Goal: Task Accomplishment & Management: Use online tool/utility

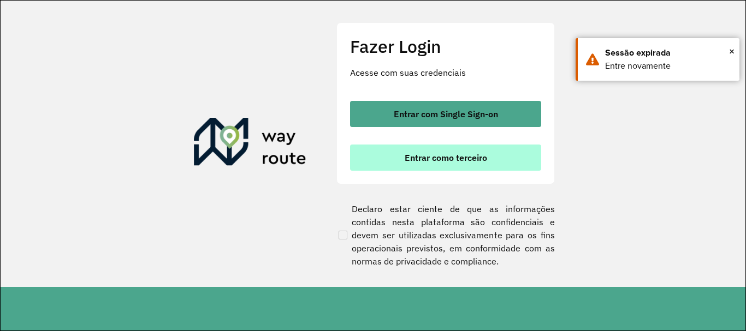
click at [438, 154] on span "Entrar como terceiro" at bounding box center [446, 157] width 82 height 9
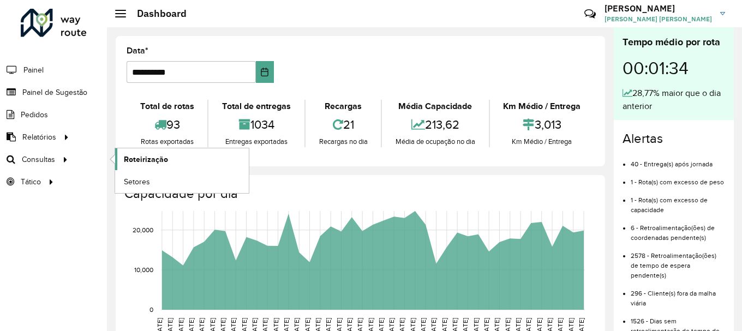
click at [146, 159] on span "Roteirização" at bounding box center [146, 159] width 44 height 11
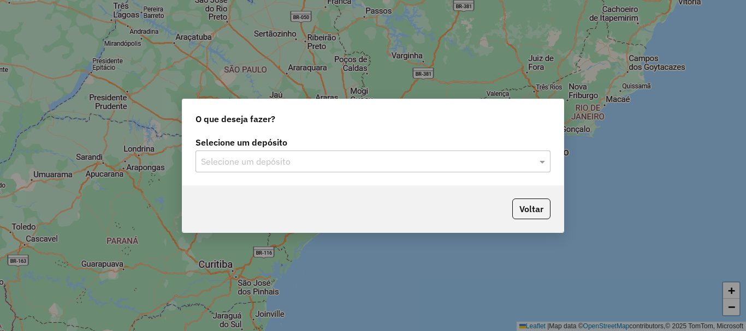
click at [234, 166] on input "text" at bounding box center [362, 162] width 322 height 13
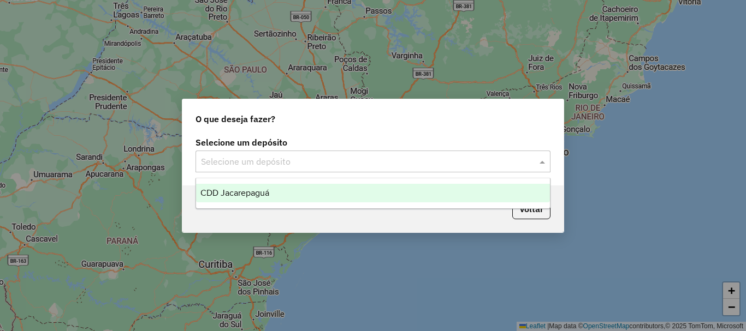
click at [235, 187] on div "CDD Jacarepaguá" at bounding box center [373, 193] width 354 height 19
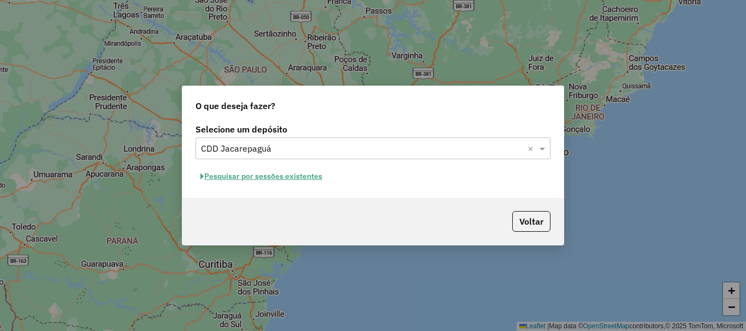
click at [269, 179] on button "Pesquisar por sessões existentes" at bounding box center [261, 176] width 132 height 17
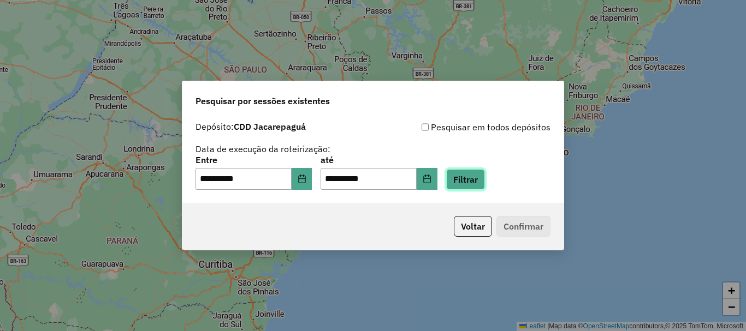
click at [475, 182] on button "Filtrar" at bounding box center [465, 179] width 39 height 21
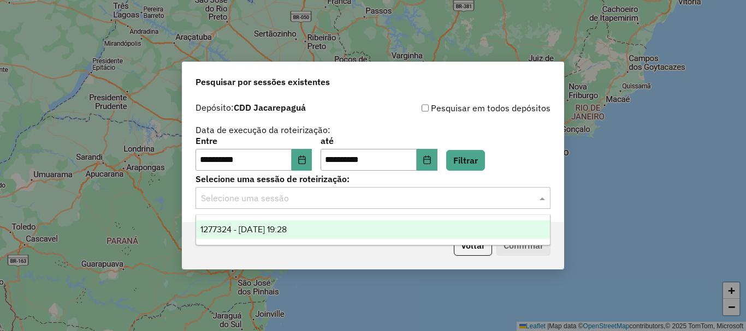
click at [339, 207] on div "Selecione uma sessão" at bounding box center [372, 198] width 355 height 22
click at [287, 233] on span "1277324 - 17/09/2025 19:28" at bounding box center [243, 229] width 86 height 9
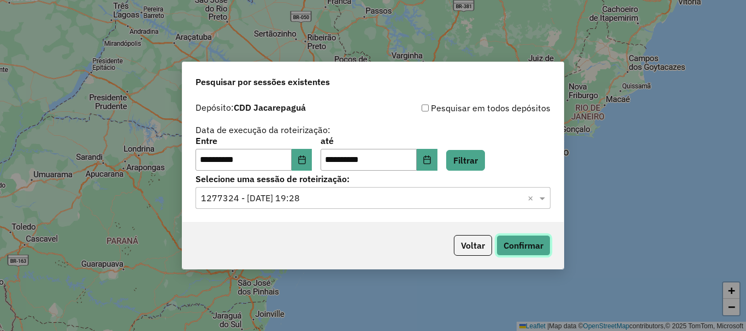
click at [516, 251] on button "Confirmar" at bounding box center [523, 245] width 54 height 21
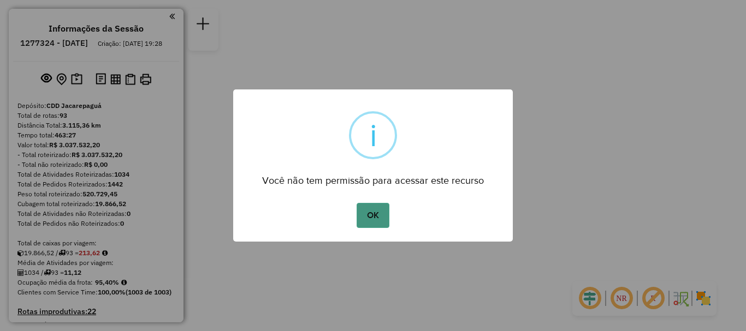
click at [379, 210] on button "OK" at bounding box center [372, 215] width 32 height 25
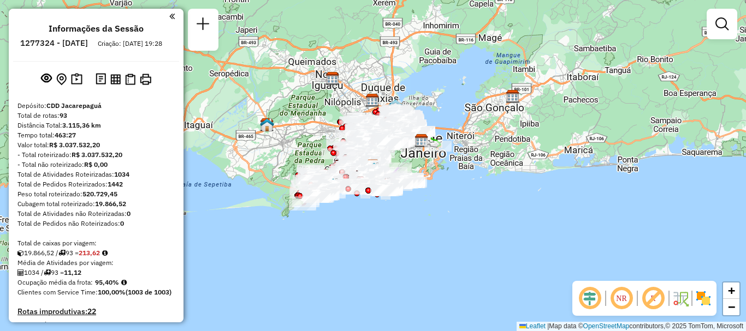
scroll to position [4255, 0]
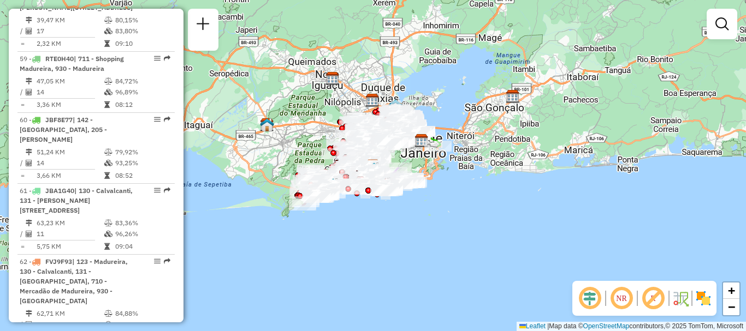
select select "**********"
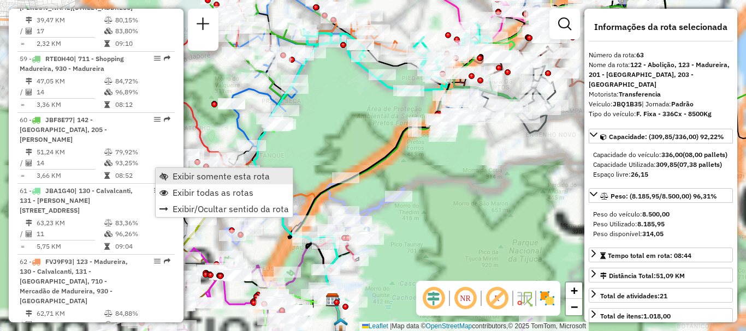
click at [175, 177] on span "Exibir somente esta rota" at bounding box center [220, 176] width 97 height 9
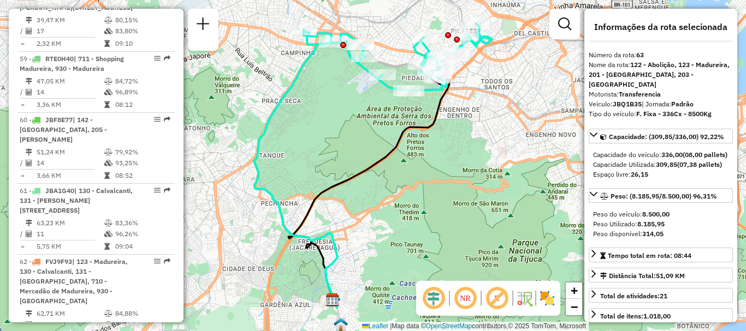
click at [199, 179] on div "Janela de atendimento Grade de atendimento Capacidade Transportadoras Veículos …" at bounding box center [373, 165] width 746 height 331
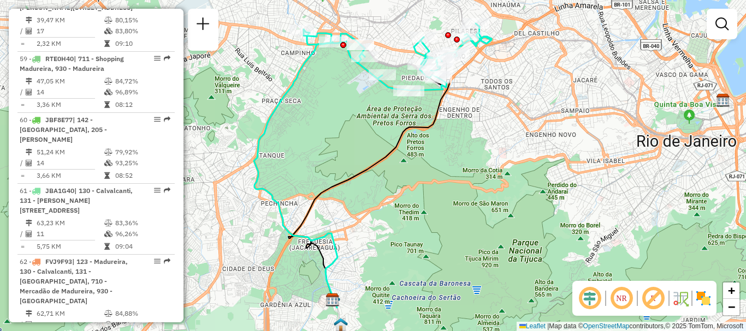
click at [203, 175] on div "Janela de atendimento Grade de atendimento Capacidade Transportadoras Veículos …" at bounding box center [373, 165] width 746 height 331
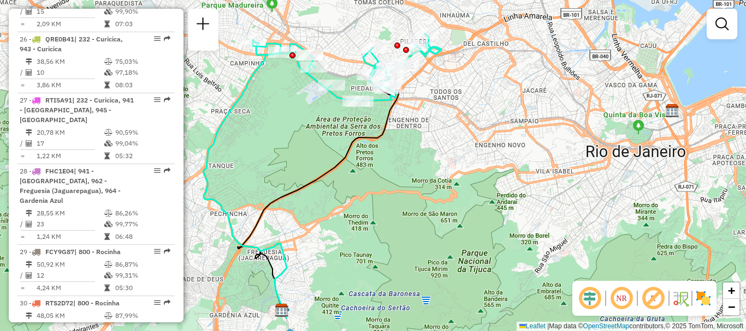
scroll to position [2871, 0]
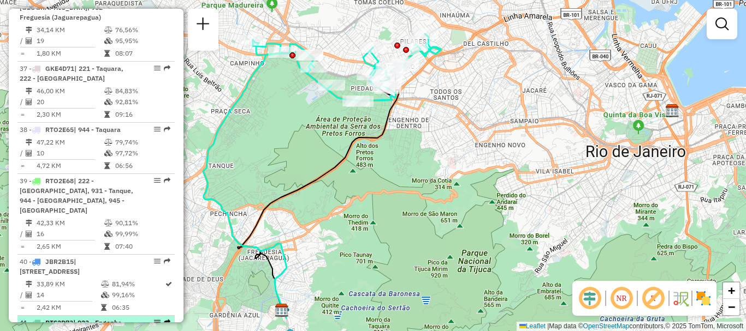
select select "**********"
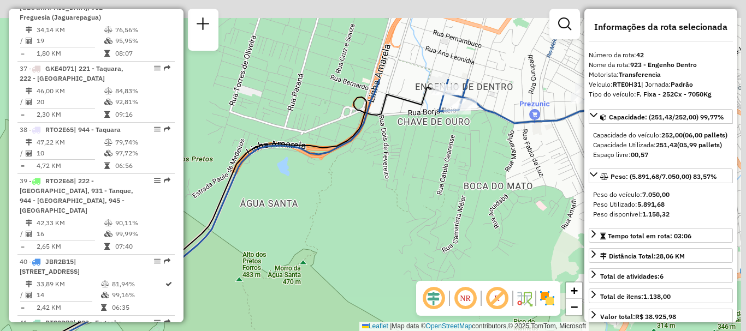
drag, startPoint x: 443, startPoint y: 81, endPoint x: 402, endPoint y: 189, distance: 115.6
click at [402, 189] on div "Janela de atendimento Grade de atendimento Capacidade Transportadoras Veículos …" at bounding box center [373, 165] width 746 height 331
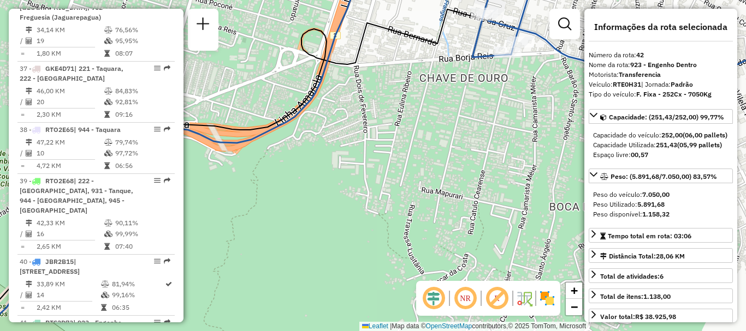
scroll to position [3534, 0]
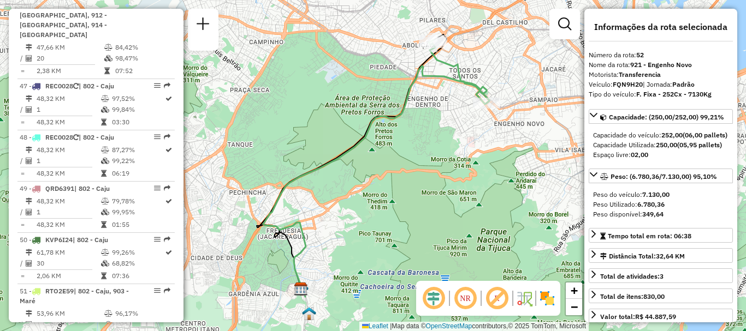
scroll to position [4103, 0]
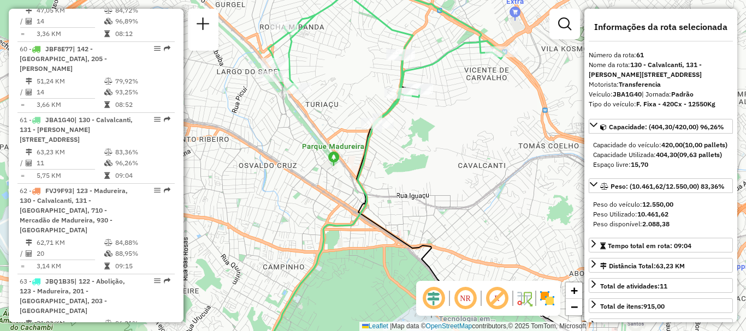
scroll to position [3981, 0]
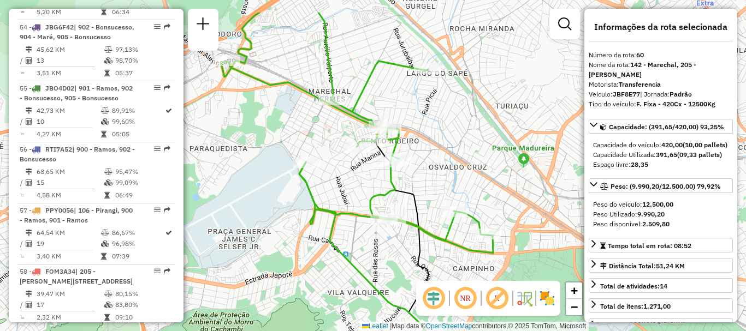
drag, startPoint x: 379, startPoint y: 76, endPoint x: 435, endPoint y: 122, distance: 72.1
click at [435, 122] on div "Janela de atendimento Grade de atendimento Capacidade Transportadoras Veículos …" at bounding box center [373, 165] width 746 height 331
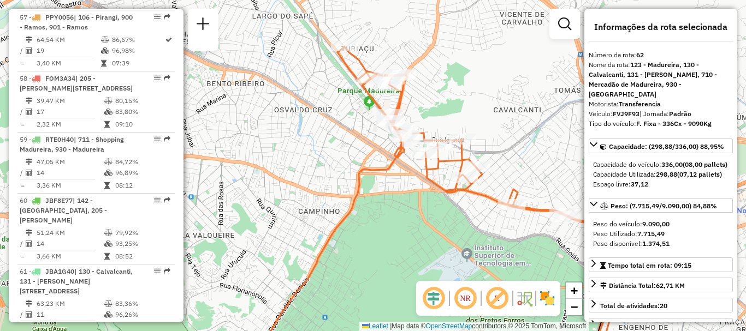
click at [481, 149] on div "Janela de atendimento Grade de atendimento Capacidade Transportadoras Veículos …" at bounding box center [373, 165] width 746 height 331
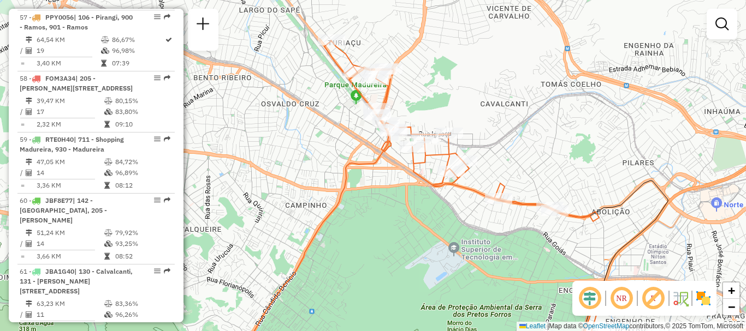
drag, startPoint x: 481, startPoint y: 150, endPoint x: 467, endPoint y: 144, distance: 14.9
click at [467, 144] on div "Janela de atendimento Grade de atendimento Capacidade Transportadoras Veículos …" at bounding box center [373, 165] width 746 height 331
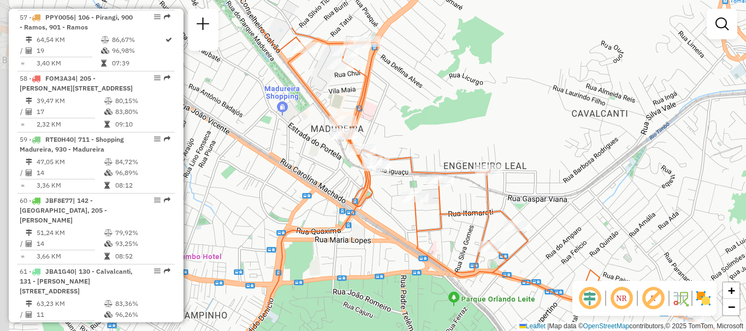
drag, startPoint x: 471, startPoint y: 152, endPoint x: 536, endPoint y: 218, distance: 93.0
click at [536, 218] on div "Janela de atendimento Grade de atendimento Capacidade Transportadoras Veículos …" at bounding box center [373, 165] width 746 height 331
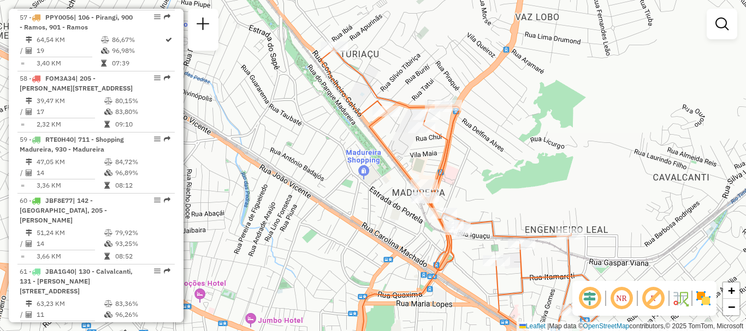
drag, startPoint x: 464, startPoint y: 156, endPoint x: 545, endPoint y: 220, distance: 103.4
click at [545, 220] on div "Janela de atendimento Grade de atendimento Capacidade Transportadoras Veículos …" at bounding box center [373, 165] width 746 height 331
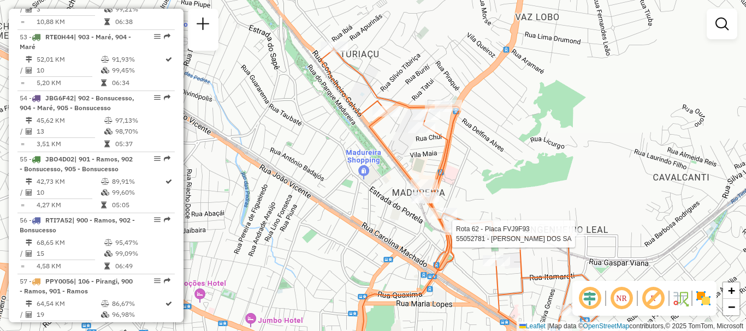
select select "**********"
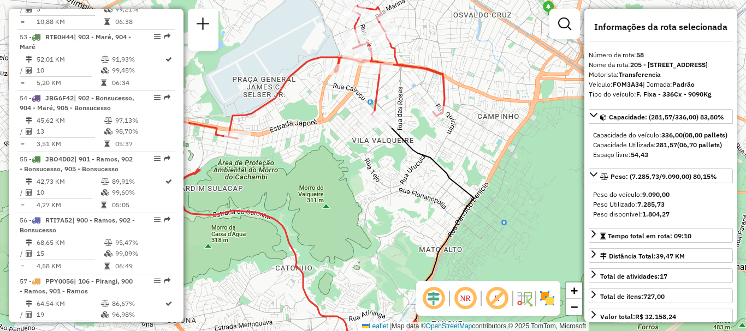
scroll to position [4174, 0]
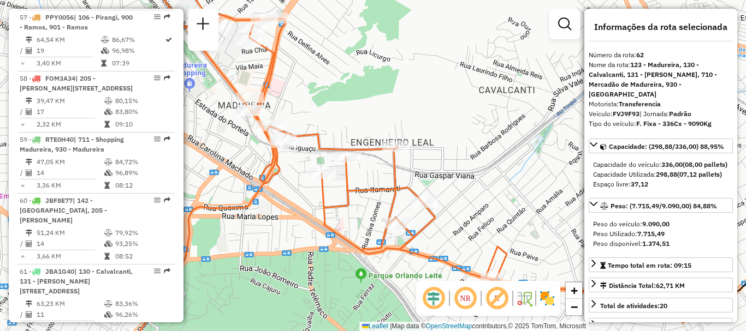
drag, startPoint x: 382, startPoint y: 140, endPoint x: 349, endPoint y: 102, distance: 49.9
click at [349, 102] on div "Janela de atendimento Grade de atendimento Capacidade Transportadoras Veículos …" at bounding box center [373, 165] width 746 height 331
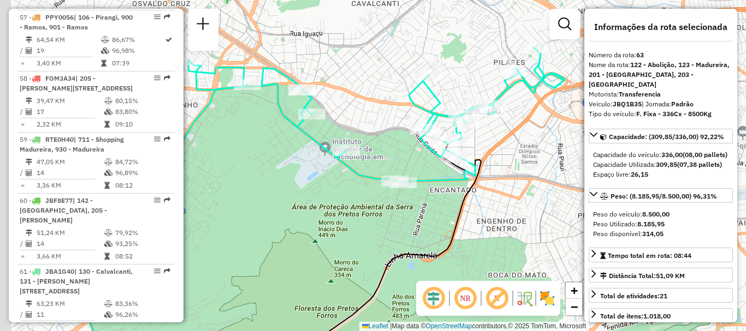
drag, startPoint x: 282, startPoint y: 148, endPoint x: 403, endPoint y: 193, distance: 129.0
click at [403, 193] on div "Janela de atendimento Grade de atendimento Capacidade Transportadoras Veículos …" at bounding box center [373, 165] width 746 height 331
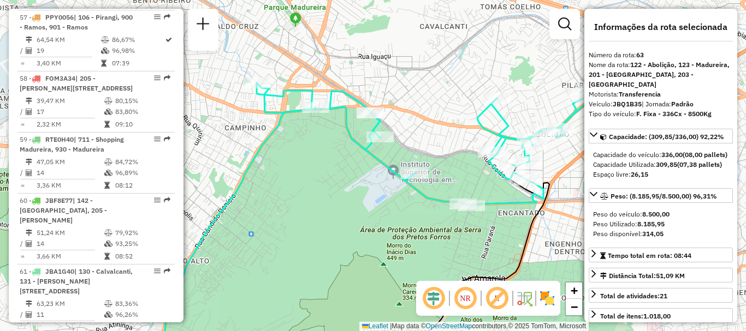
drag, startPoint x: 283, startPoint y: 109, endPoint x: 348, endPoint y: 134, distance: 70.4
click at [348, 134] on icon at bounding box center [445, 137] width 376 height 135
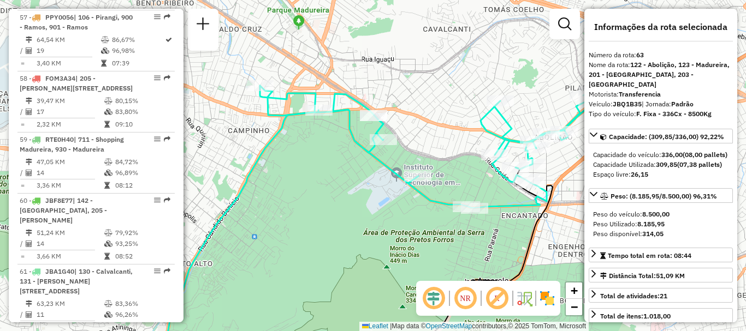
click at [339, 138] on div "Janela de atendimento Grade de atendimento Capacidade Transportadoras Veículos …" at bounding box center [373, 165] width 746 height 331
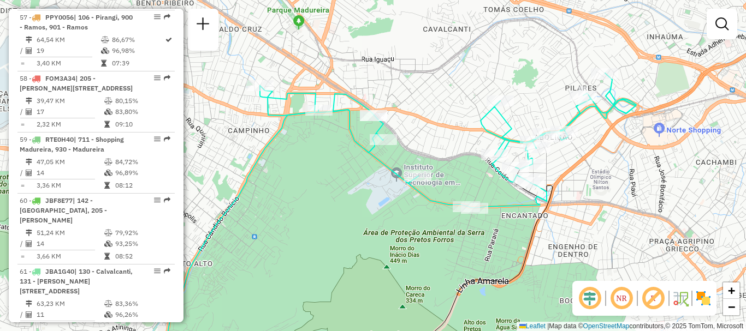
click at [339, 138] on div "Janela de atendimento Grade de atendimento Capacidade Transportadoras Veículos …" at bounding box center [373, 165] width 746 height 331
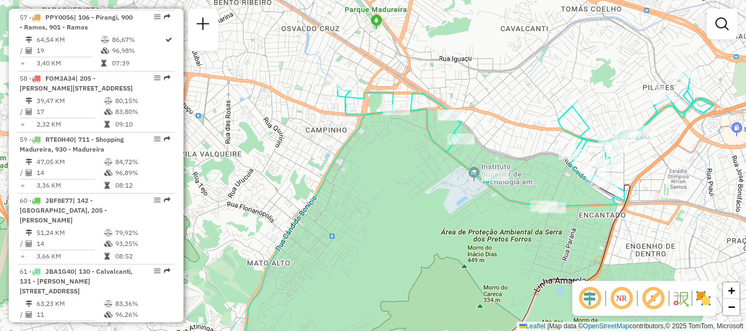
click at [641, 60] on div "Janela de atendimento Grade de atendimento Capacidade Transportadoras Veículos …" at bounding box center [373, 165] width 746 height 331
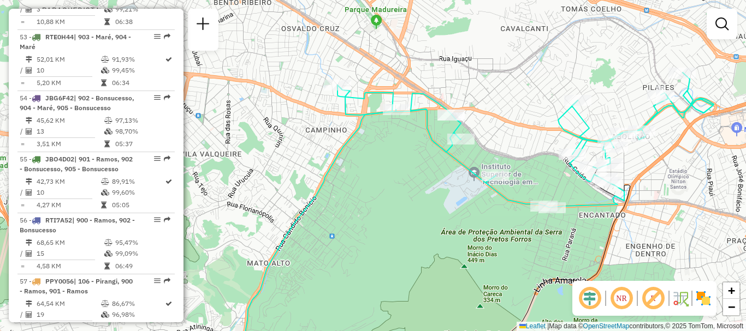
select select "**********"
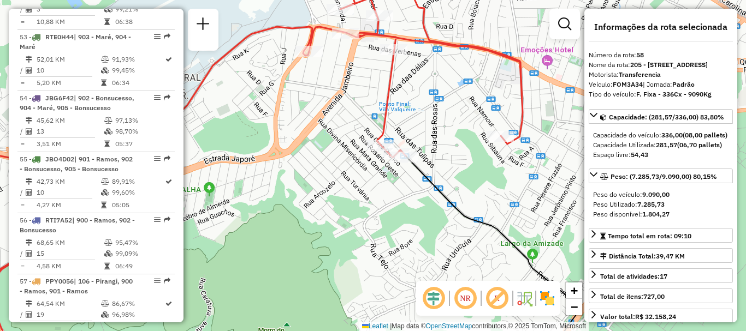
drag, startPoint x: 377, startPoint y: 92, endPoint x: 380, endPoint y: 102, distance: 9.7
click at [380, 102] on div "Janela de atendimento Grade de atendimento Capacidade Transportadoras Veículos …" at bounding box center [373, 165] width 746 height 331
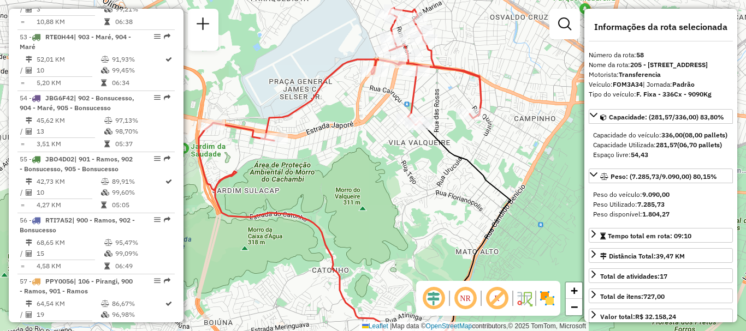
drag, startPoint x: 329, startPoint y: 150, endPoint x: 358, endPoint y: 146, distance: 29.8
click at [358, 146] on div "Janela de atendimento Grade de atendimento Capacidade Transportadoras Veículos …" at bounding box center [373, 165] width 746 height 331
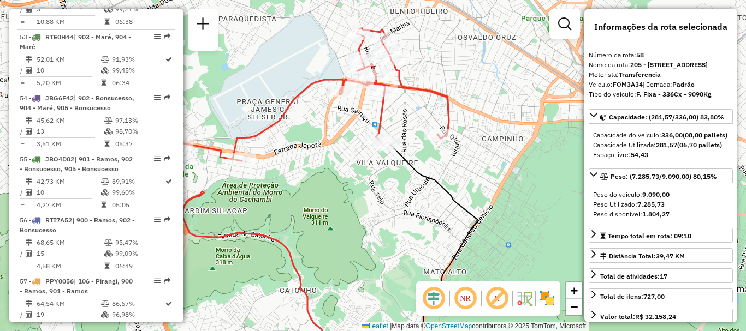
drag, startPoint x: 294, startPoint y: 134, endPoint x: 261, endPoint y: 154, distance: 38.5
click at [261, 154] on div "Janela de atendimento Grade de atendimento Capacidade Transportadoras Veículos …" at bounding box center [373, 165] width 746 height 331
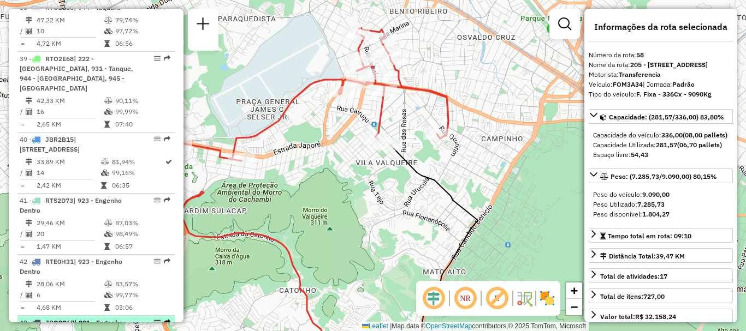
click at [134, 318] on div "43 - JBO0C67 | 921 - Engenho Novo, 922 - Meier, 923 - Engenho Dentro" at bounding box center [96, 332] width 153 height 29
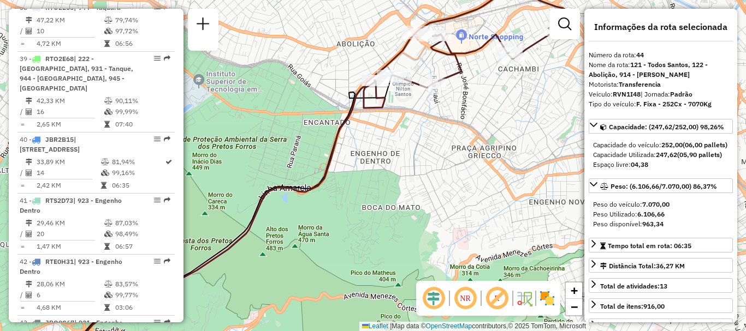
drag, startPoint x: 449, startPoint y: 51, endPoint x: 428, endPoint y: 80, distance: 36.4
click at [428, 80] on icon at bounding box center [471, 35] width 213 height 106
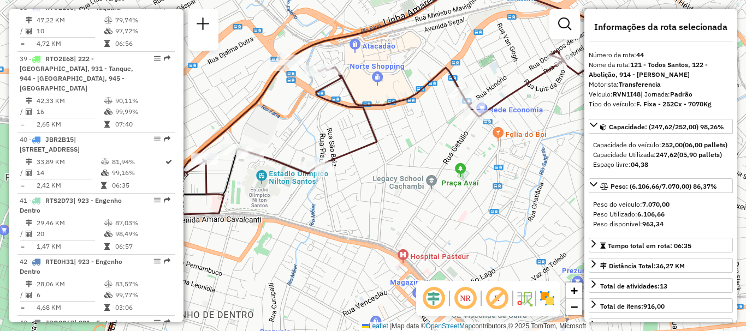
click at [369, 139] on icon at bounding box center [396, 70] width 427 height 207
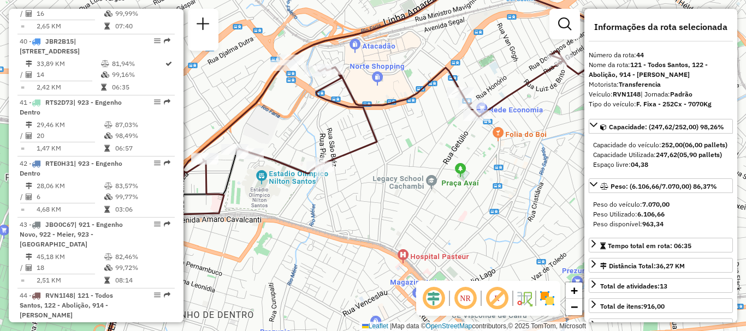
scroll to position [3214, 0]
